Goal: Transaction & Acquisition: Purchase product/service

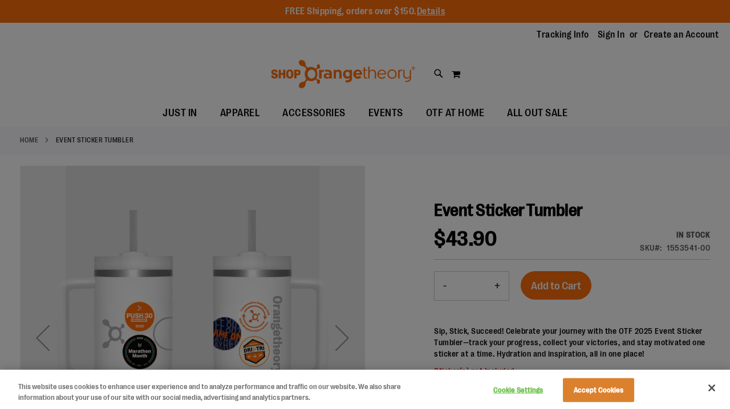
click at [613, 389] on button "Accept Cookies" at bounding box center [598, 390] width 71 height 24
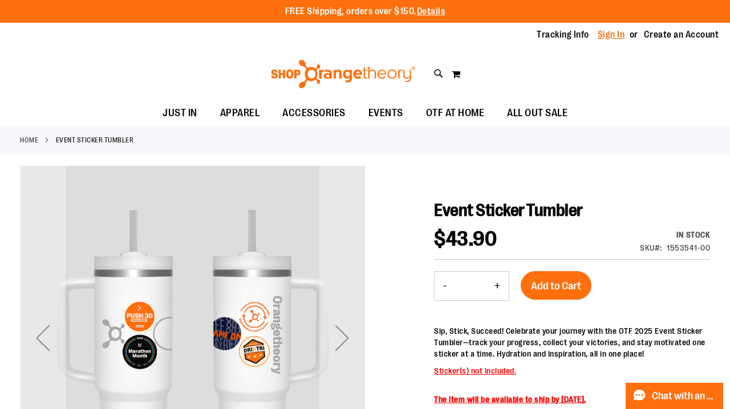
click at [611, 34] on link "Sign In" at bounding box center [610, 34] width 27 height 13
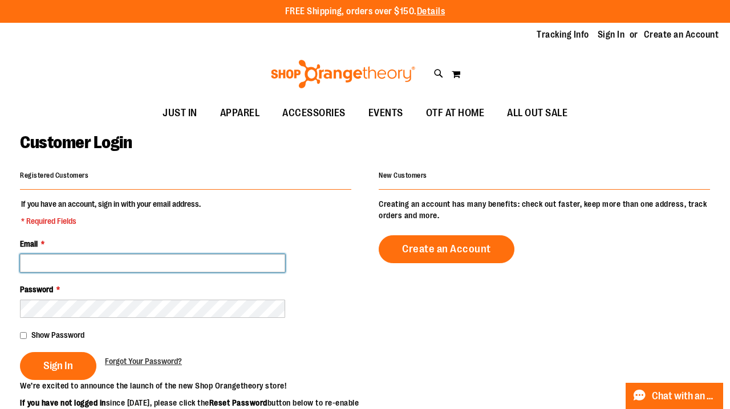
type input "**********"
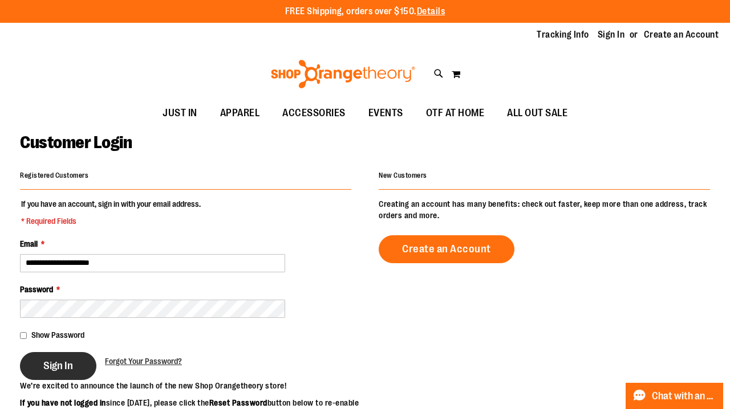
click at [53, 366] on span "Sign In" at bounding box center [58, 366] width 30 height 13
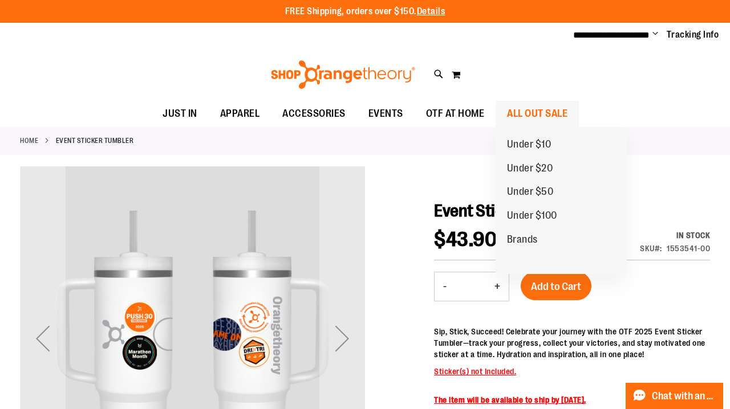
click at [522, 113] on span "ALL OUT SALE" at bounding box center [537, 114] width 60 height 26
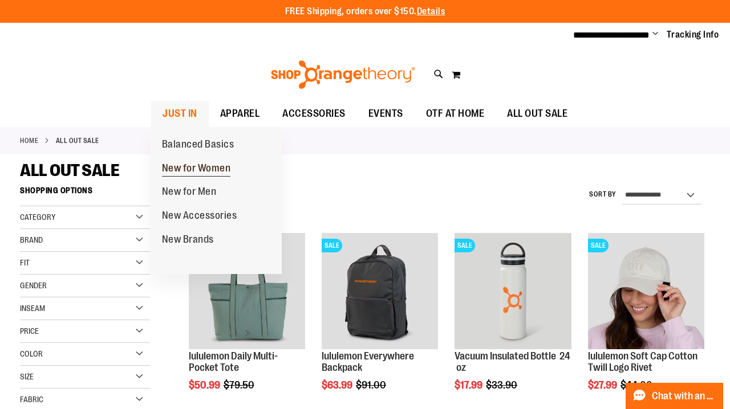
click at [180, 166] on span "New for Women" at bounding box center [196, 169] width 69 height 14
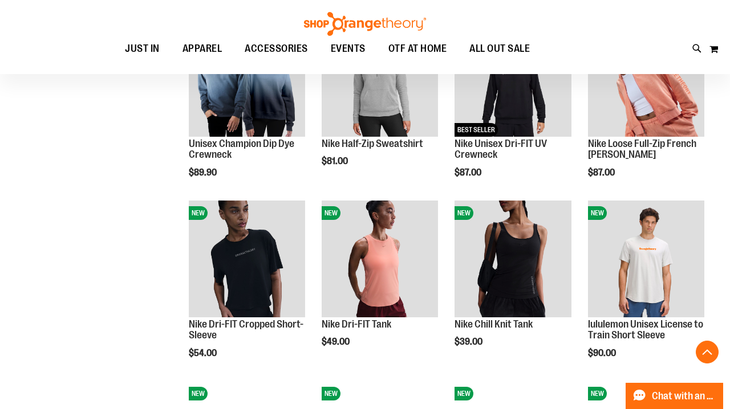
scroll to position [590, 0]
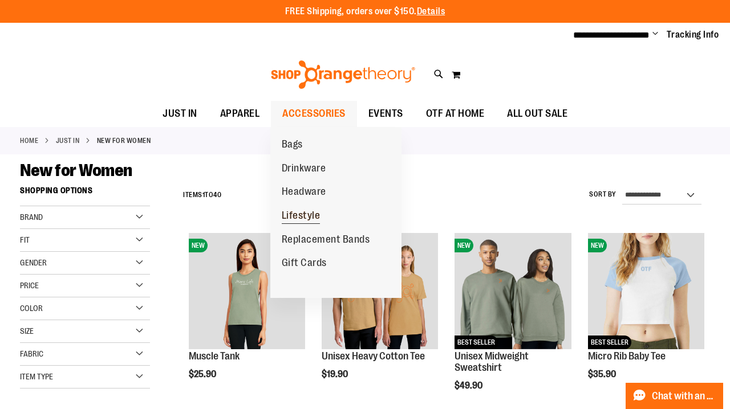
click at [295, 214] on span "Lifestyle" at bounding box center [301, 217] width 39 height 14
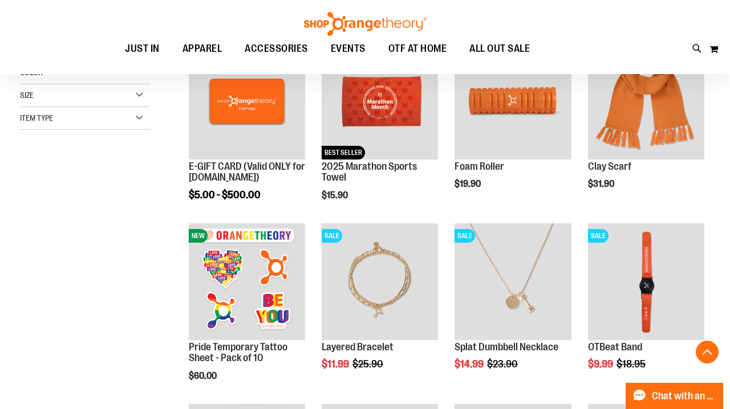
scroll to position [190, 0]
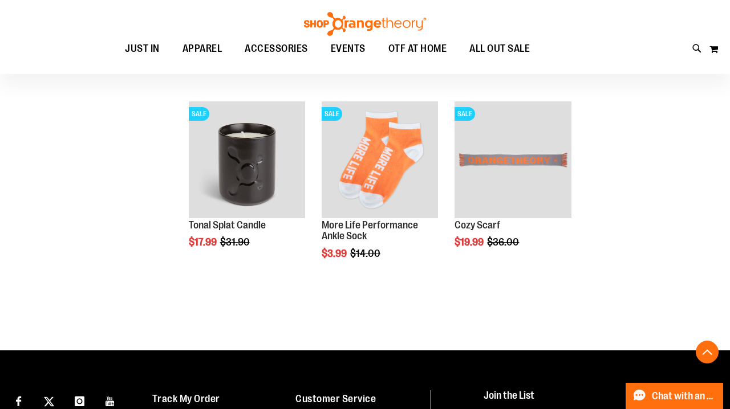
scroll to position [856, 0]
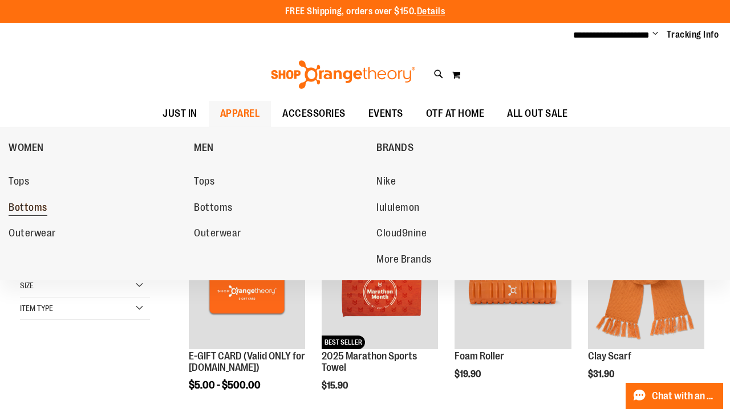
click at [35, 207] on span "Bottoms" at bounding box center [28, 209] width 39 height 14
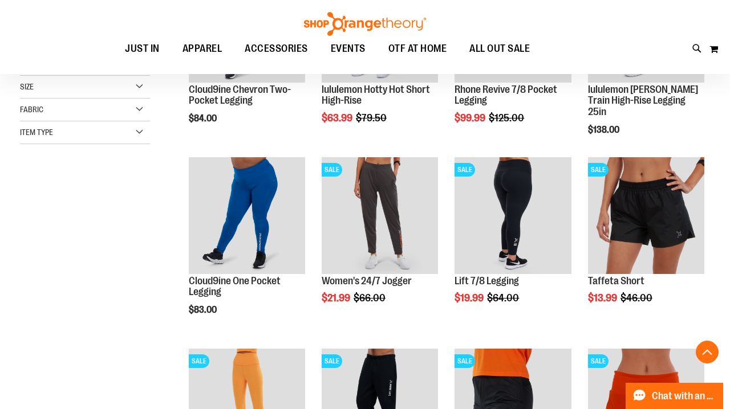
scroll to position [268, 0]
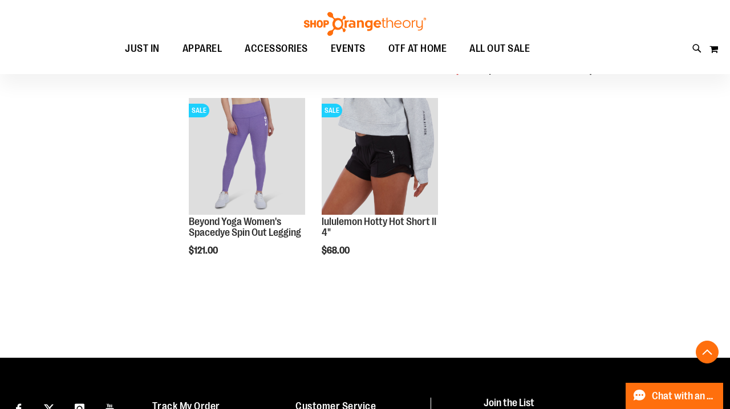
scroll to position [1092, 0]
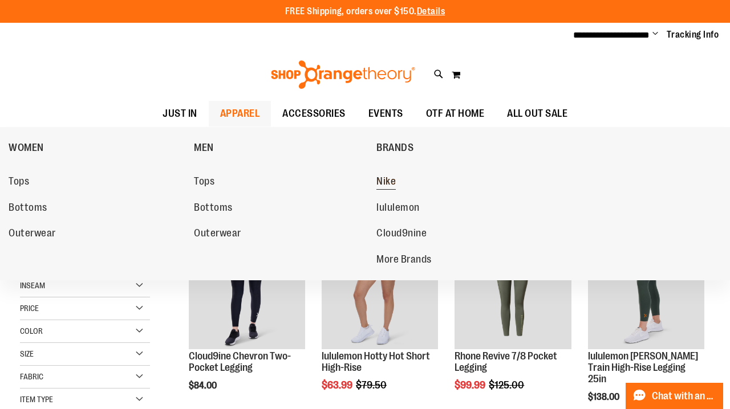
click at [384, 180] on span "Nike" at bounding box center [385, 183] width 19 height 14
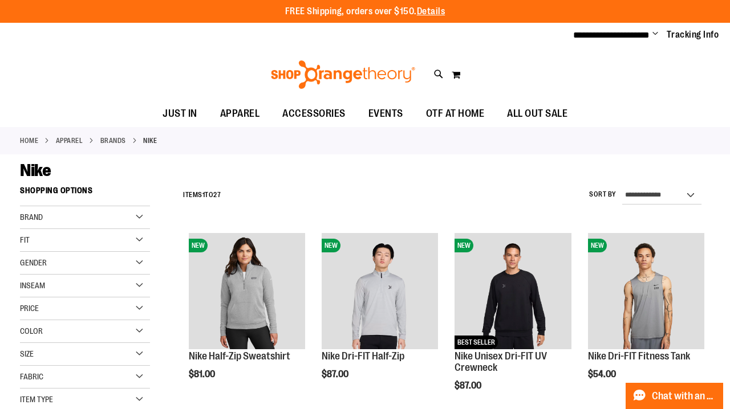
click at [142, 261] on div "Gender" at bounding box center [85, 263] width 130 height 23
click at [27, 298] on link "Women 13 items" at bounding box center [79, 298] width 125 height 12
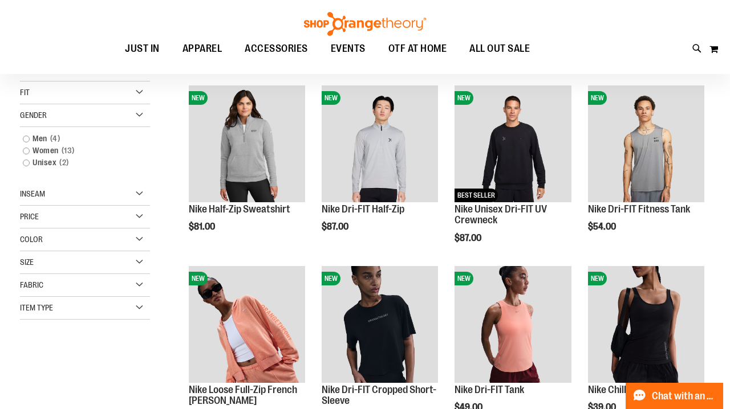
scroll to position [145, 0]
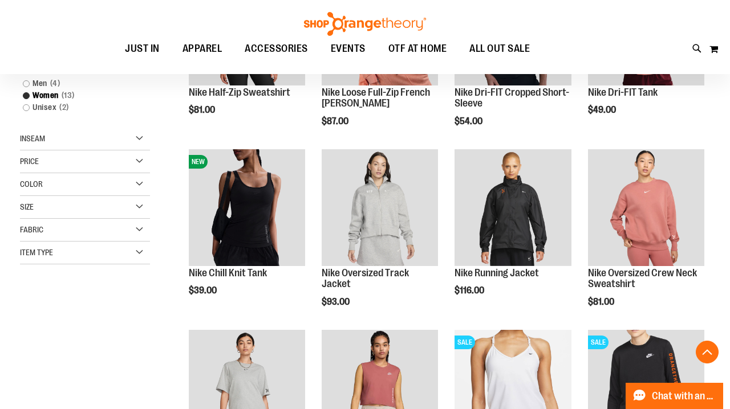
scroll to position [274, 0]
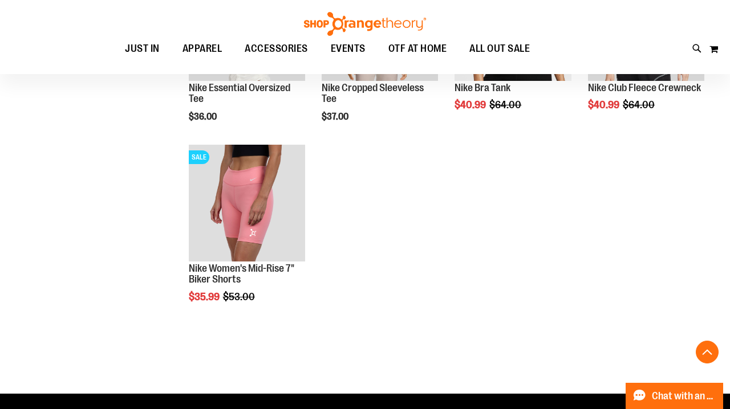
scroll to position [676, 0]
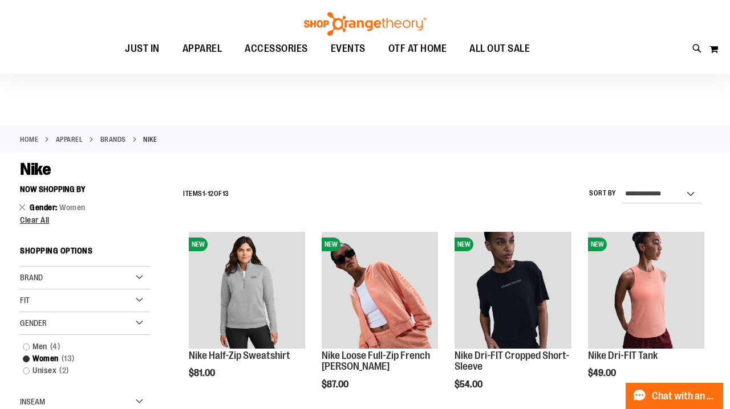
scroll to position [6, 0]
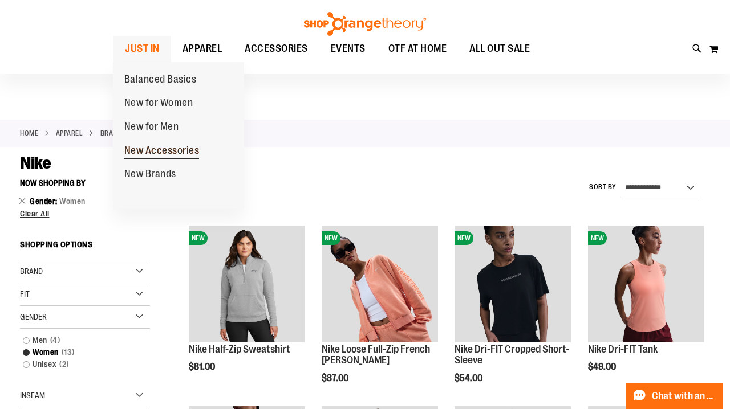
click at [156, 151] on span "New Accessories" at bounding box center [161, 152] width 75 height 14
